Goal: Information Seeking & Learning: Learn about a topic

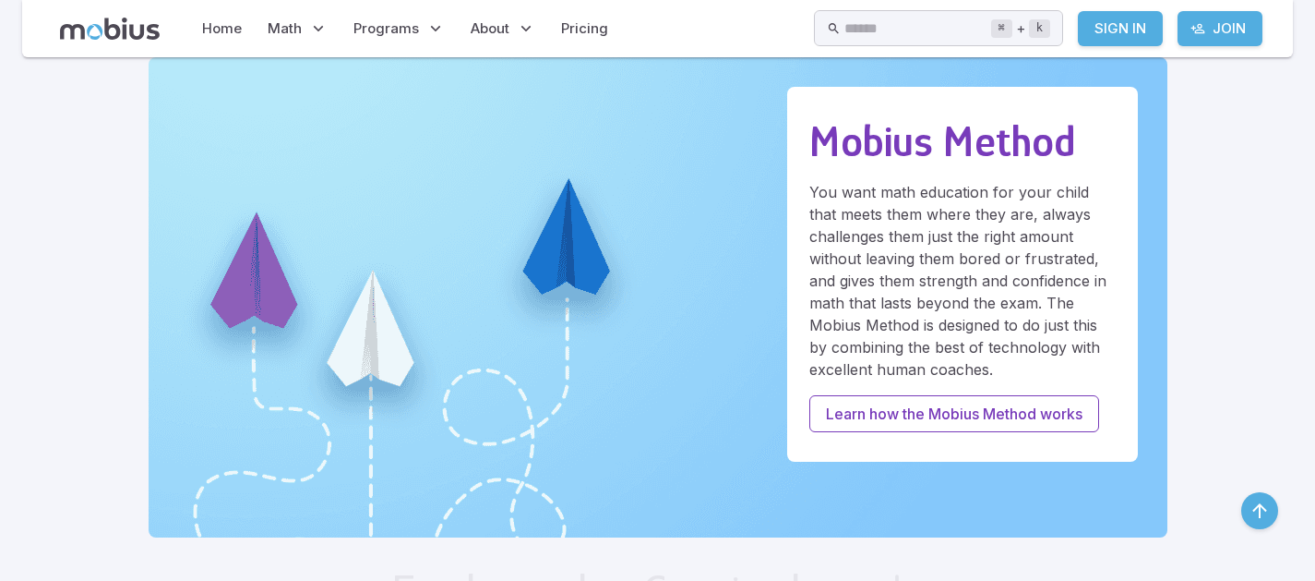
scroll to position [554, 0]
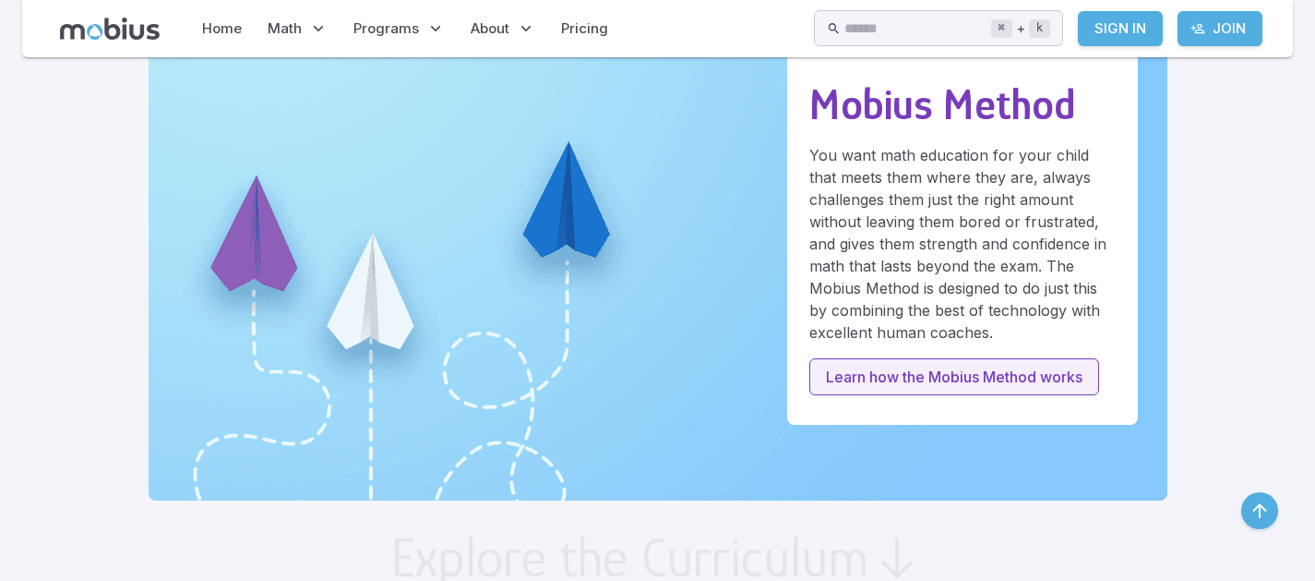
click at [887, 366] on p "Learn how the Mobius Method works" at bounding box center [954, 377] width 257 height 22
